Goal: Task Accomplishment & Management: Use online tool/utility

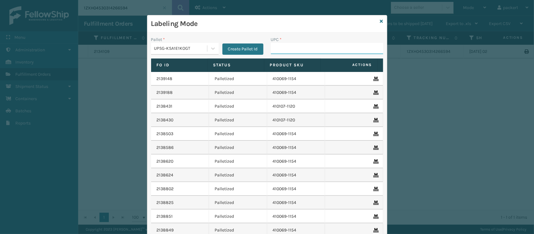
click at [274, 47] on input "UPC *" at bounding box center [327, 48] width 112 height 11
type input "410069-1130"
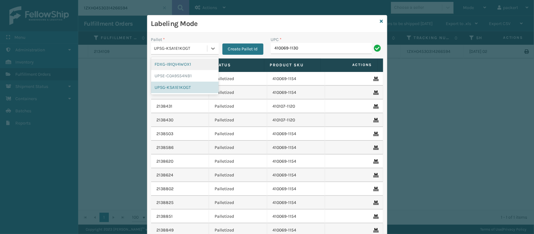
click at [200, 45] on div "UPSG-KSA1E1KOGT" at bounding box center [179, 48] width 56 height 10
click at [162, 86] on div "UPSG-KSA1E1KOGT" at bounding box center [185, 88] width 68 height 12
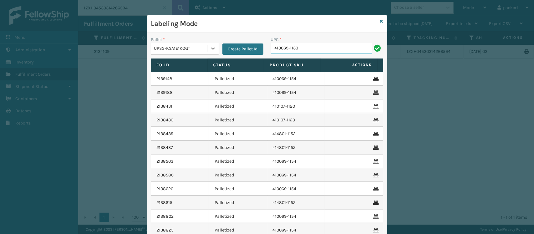
click at [307, 49] on input "410069-1130" at bounding box center [321, 48] width 101 height 11
type input "849986014034"
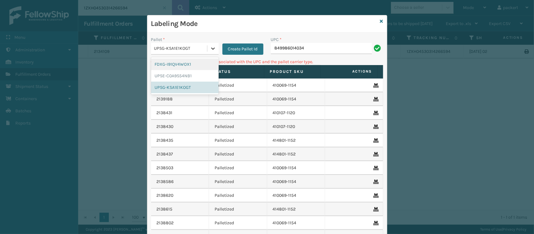
click at [210, 48] on icon at bounding box center [213, 48] width 6 height 6
click at [181, 80] on div "UPSE-C0A9S54NB1" at bounding box center [185, 76] width 68 height 12
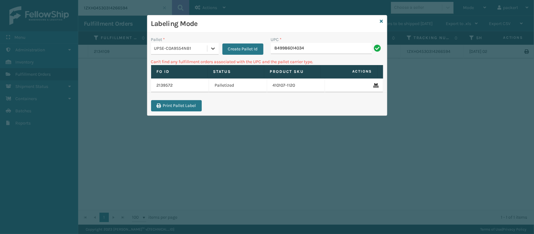
click at [210, 48] on icon at bounding box center [213, 48] width 6 height 6
click at [188, 65] on div "FDXG-I91QV4WOX1" at bounding box center [185, 64] width 68 height 12
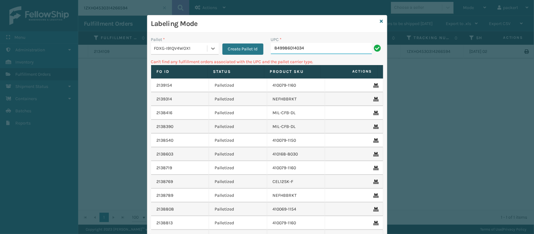
click at [327, 49] on input "849986014034" at bounding box center [321, 48] width 101 height 11
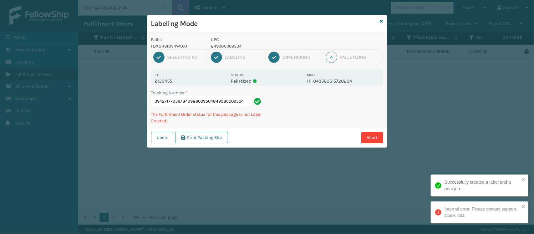
type input "394271779367849986009504849986009504"
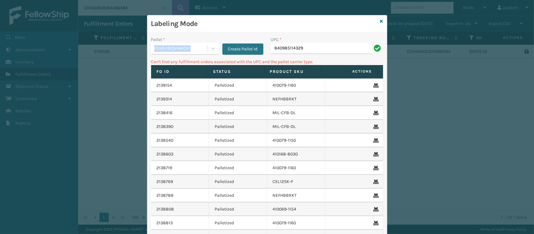
click at [191, 44] on div "Pallet * FDXG-I91QV4WOX1" at bounding box center [185, 45] width 68 height 18
click at [191, 45] on div "FDXG-I91QV4WOX1" at bounding box center [179, 48] width 56 height 10
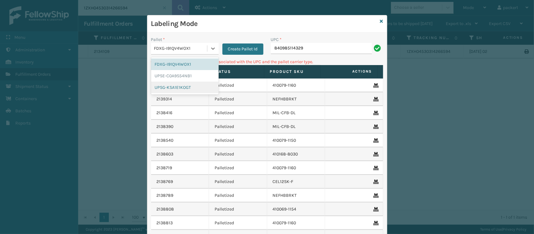
click at [186, 88] on div "UPSG-KSA1E1KOGT" at bounding box center [185, 88] width 68 height 12
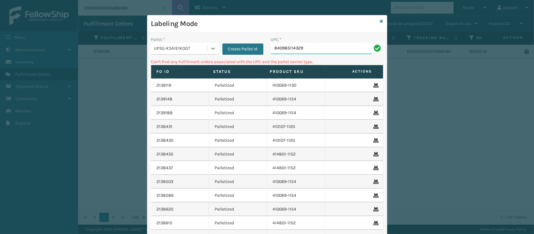
click at [359, 43] on input "840985114329" at bounding box center [321, 48] width 101 height 11
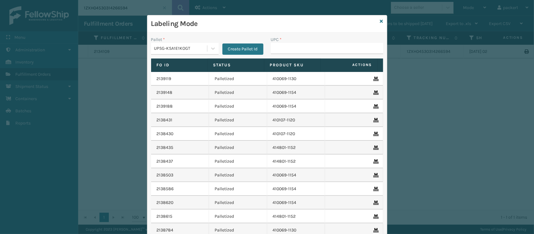
click at [193, 54] on div "UPSG-KSA1E1KOGT" at bounding box center [185, 49] width 68 height 12
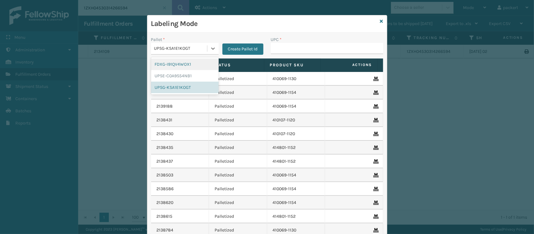
click at [173, 63] on div "FDXG-I91QV4WOX1" at bounding box center [185, 64] width 68 height 12
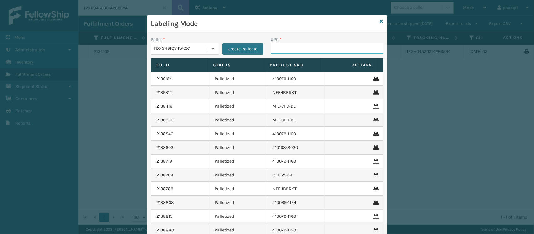
click at [311, 51] on input "UPC *" at bounding box center [327, 48] width 112 height 11
type input "410079-1120"
type input "41007901170"
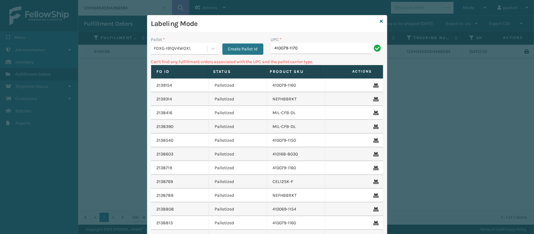
type input "410079-1170"
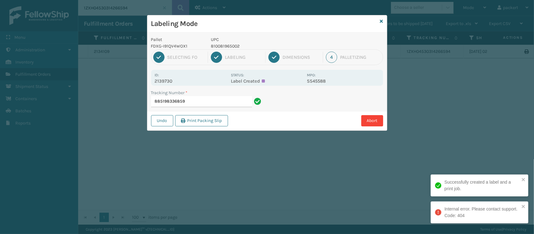
type input "885198336859"
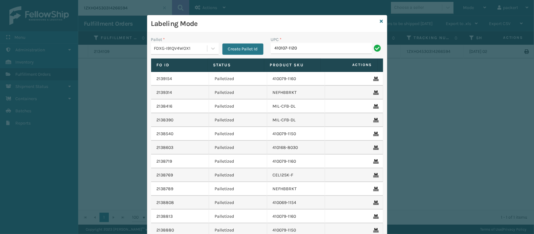
type input "410107-1120"
